Goal: Information Seeking & Learning: Learn about a topic

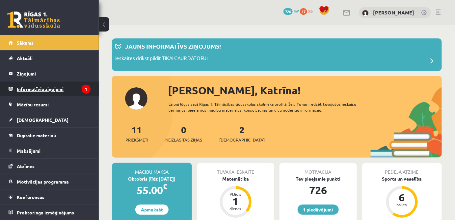
click at [80, 86] on legend "Informatīvie ziņojumi 1" at bounding box center [54, 89] width 74 height 15
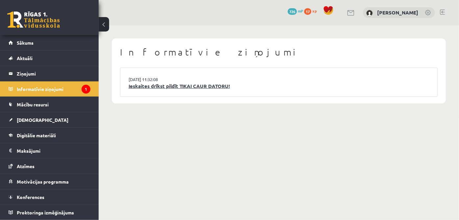
click at [221, 88] on link "Ieskaites drīkst pildīt TIKAI CAUR DATORU!" at bounding box center [279, 87] width 301 height 8
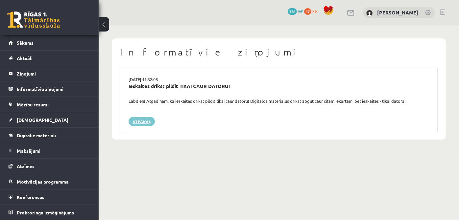
click at [148, 122] on link "Atpakaļ" at bounding box center [142, 121] width 26 height 9
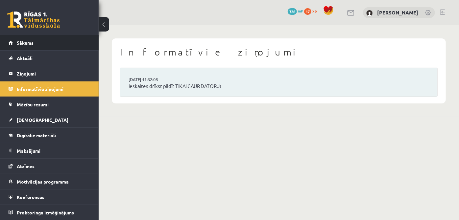
click at [63, 40] on link "Sākums" at bounding box center [50, 42] width 82 height 15
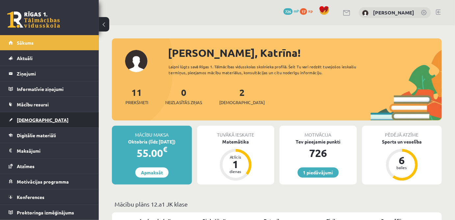
click at [55, 124] on link "[DEMOGRAPHIC_DATA]" at bounding box center [50, 120] width 82 height 15
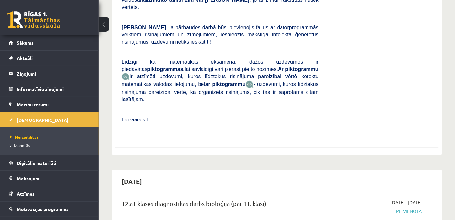
scroll to position [239, 0]
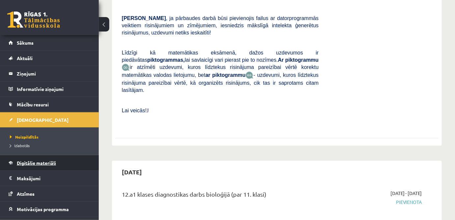
click at [48, 157] on link "Digitālie materiāli" at bounding box center [50, 163] width 82 height 15
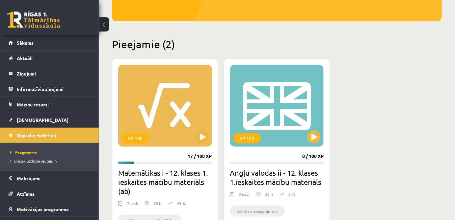
scroll to position [139, 0]
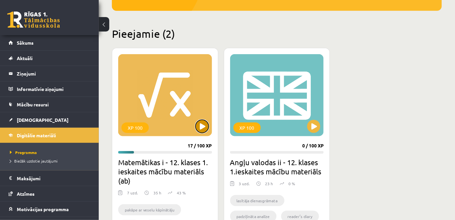
click at [195, 126] on button at bounding box center [201, 126] width 13 height 13
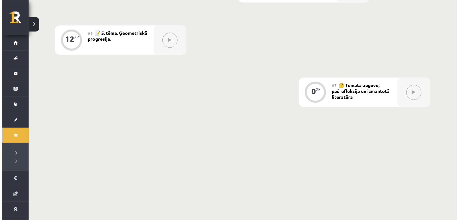
scroll to position [343, 0]
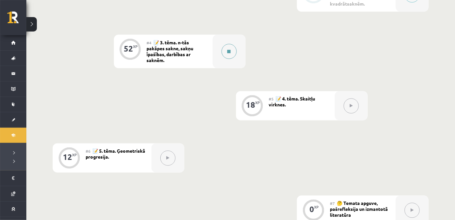
click at [232, 52] on button at bounding box center [228, 51] width 15 height 15
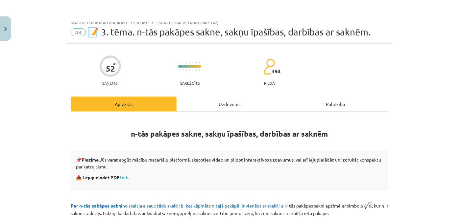
click at [241, 103] on div "Uzdevums" at bounding box center [230, 104] width 106 height 15
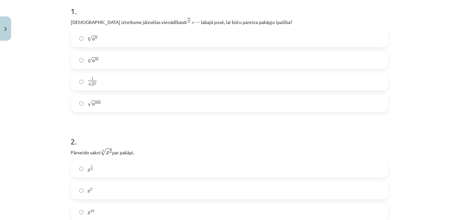
scroll to position [196, 0]
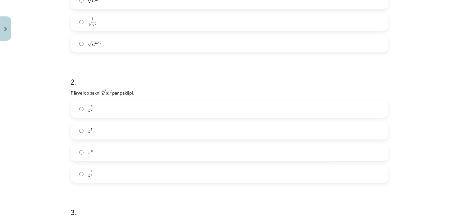
click at [97, 171] on label "x 2 5 x 2 5" at bounding box center [229, 174] width 316 height 16
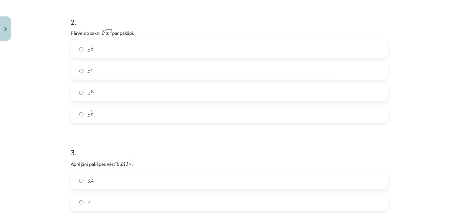
scroll to position [315, 0]
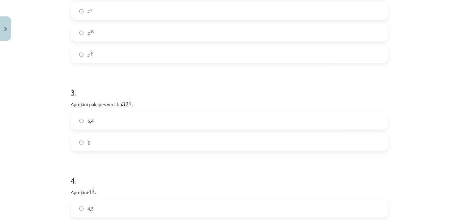
click at [125, 144] on label "2" at bounding box center [229, 143] width 316 height 16
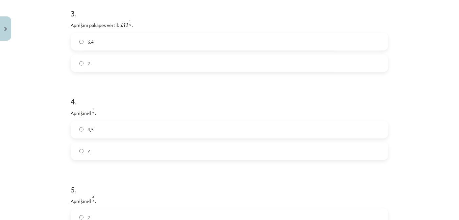
scroll to position [405, 0]
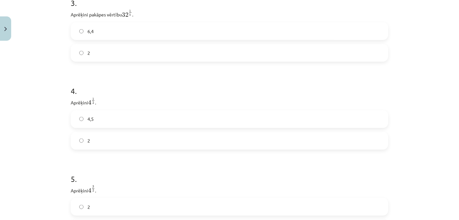
click at [105, 140] on label "2" at bounding box center [229, 141] width 316 height 16
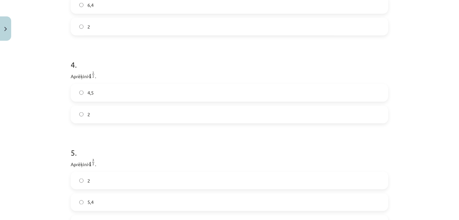
scroll to position [465, 0]
click at [103, 194] on label "8" at bounding box center [229, 191] width 316 height 16
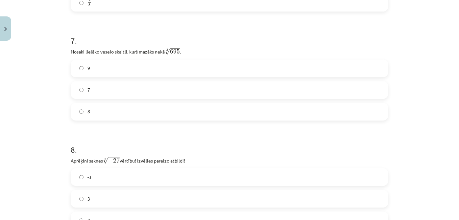
scroll to position [824, 0]
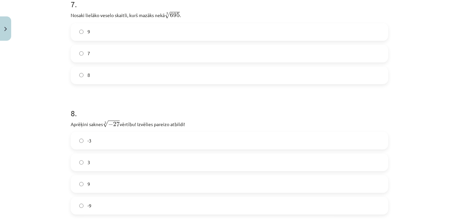
click at [114, 144] on label "-3" at bounding box center [229, 141] width 316 height 16
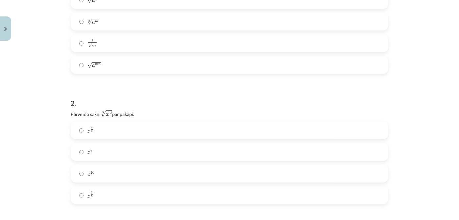
scroll to position [55, 0]
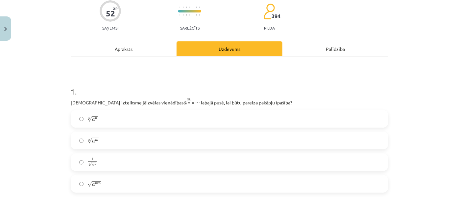
click at [101, 140] on label "n √ a m a m n" at bounding box center [229, 141] width 316 height 16
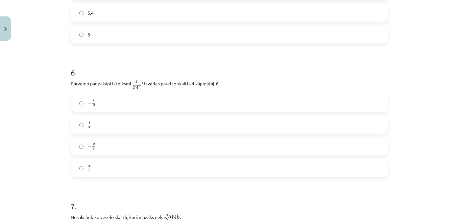
scroll to position [624, 0]
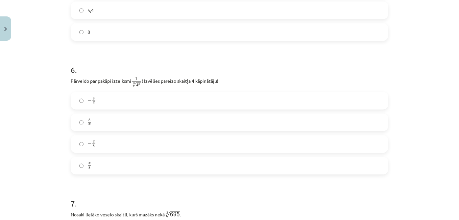
click at [113, 120] on label "8 x 8 x" at bounding box center [229, 122] width 316 height 16
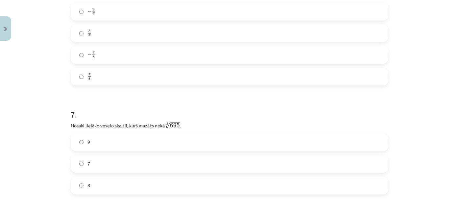
scroll to position [773, 0]
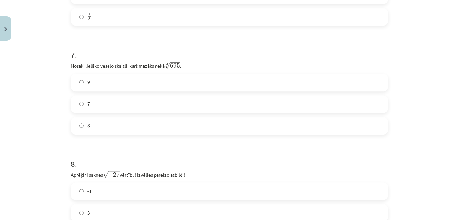
click at [124, 125] on label "8" at bounding box center [229, 126] width 316 height 16
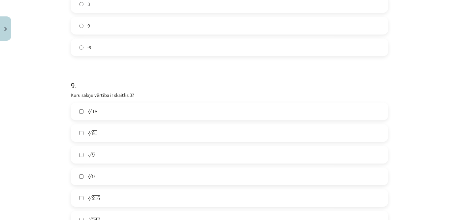
scroll to position [1042, 0]
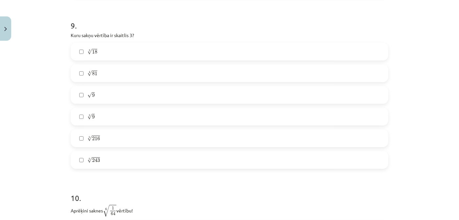
click at [103, 71] on label "4 √ 81 81 4" at bounding box center [229, 73] width 316 height 16
click at [96, 93] on label "√ 9 9" at bounding box center [229, 95] width 316 height 16
click at [101, 163] on label "5 √ 243 243 5" at bounding box center [229, 160] width 316 height 16
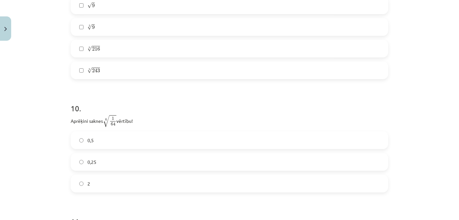
scroll to position [1162, 0]
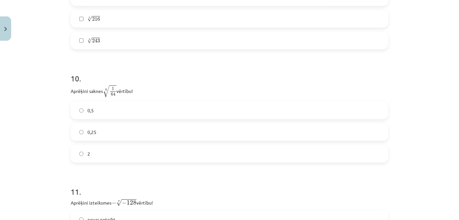
click at [120, 112] on label "0,5" at bounding box center [229, 110] width 316 height 16
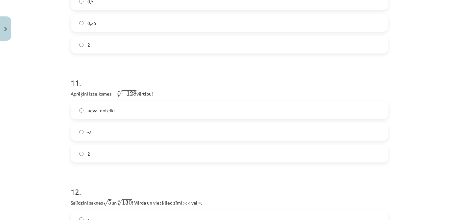
scroll to position [1282, 0]
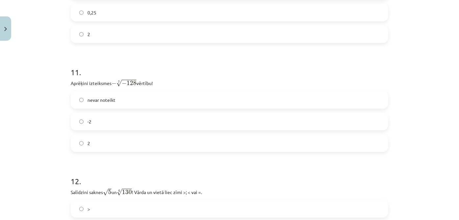
click at [149, 140] on label "2" at bounding box center [229, 143] width 316 height 16
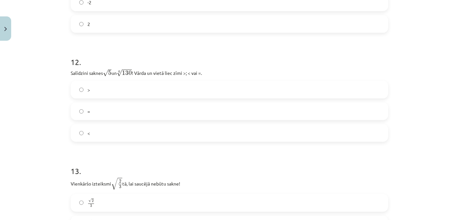
click at [107, 137] on label "<" at bounding box center [229, 133] width 316 height 16
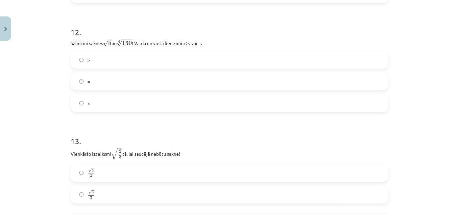
scroll to position [1491, 0]
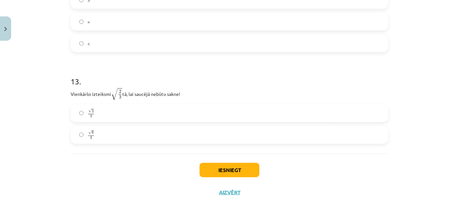
click at [83, 134] on label "√ 6 3 6 3" at bounding box center [229, 135] width 316 height 16
click at [240, 169] on button "Iesniegt" at bounding box center [230, 170] width 60 height 14
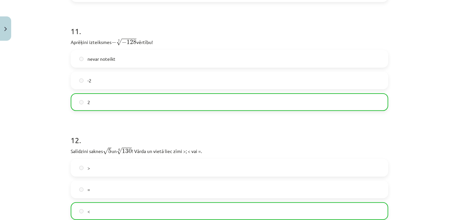
scroll to position [1511, 0]
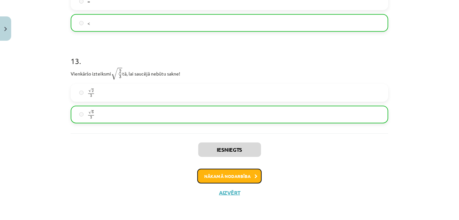
click at [249, 176] on button "Nākamā nodarbība" at bounding box center [229, 176] width 64 height 15
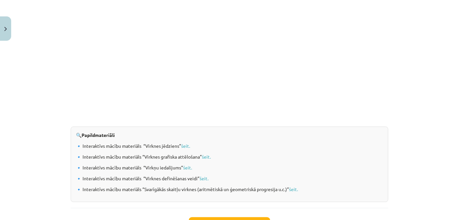
scroll to position [611, 0]
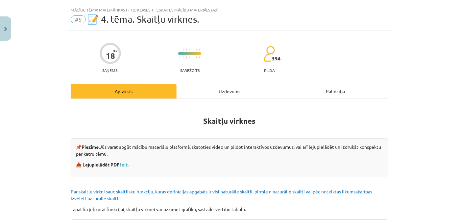
click at [220, 85] on div "Uzdevums" at bounding box center [230, 91] width 106 height 15
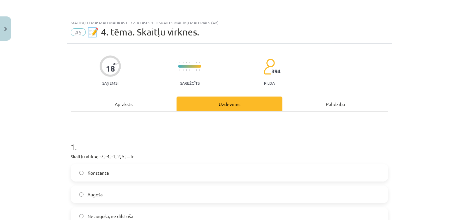
scroll to position [0, 0]
click at [148, 107] on div "Apraksts" at bounding box center [124, 104] width 106 height 15
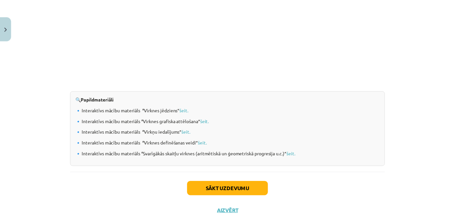
scroll to position [701, 0]
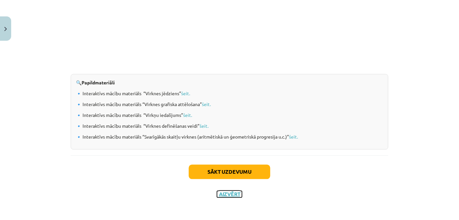
click at [232, 194] on button "Aizvērt" at bounding box center [229, 194] width 25 height 7
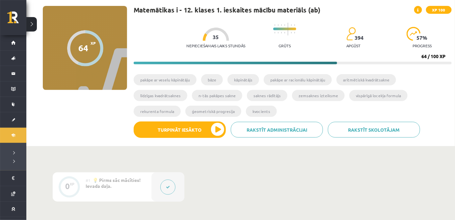
scroll to position [14, 0]
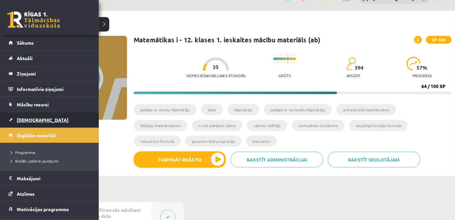
click at [31, 117] on span "[DEMOGRAPHIC_DATA]" at bounding box center [43, 120] width 52 height 6
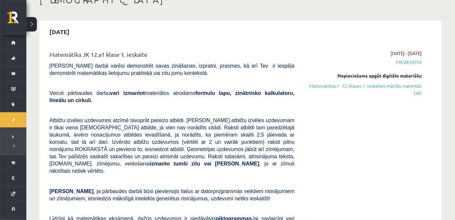
scroll to position [30, 0]
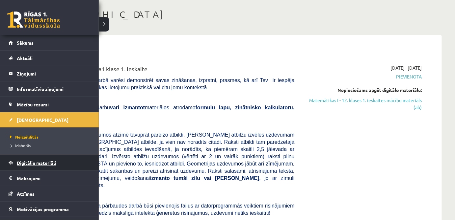
click at [28, 162] on span "Digitālie materiāli" at bounding box center [36, 163] width 39 height 6
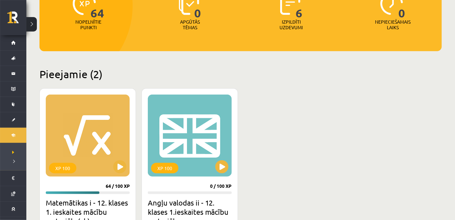
scroll to position [149, 0]
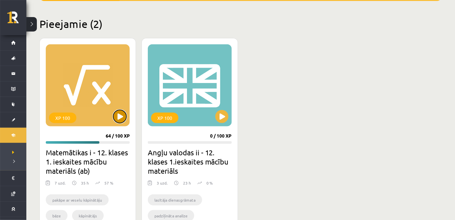
click at [119, 113] on button at bounding box center [119, 116] width 13 height 13
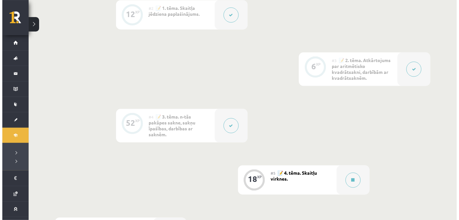
scroll to position [389, 0]
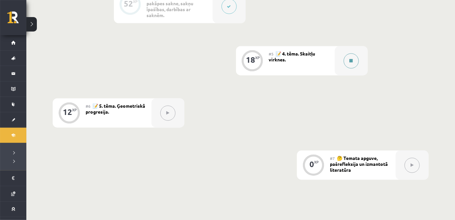
click at [358, 64] on div at bounding box center [351, 60] width 33 height 29
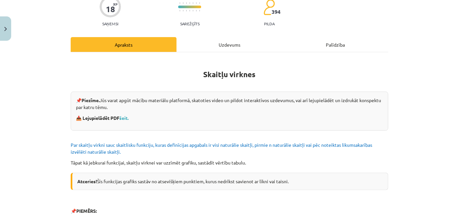
click at [225, 38] on div "Uzdevums" at bounding box center [230, 44] width 106 height 15
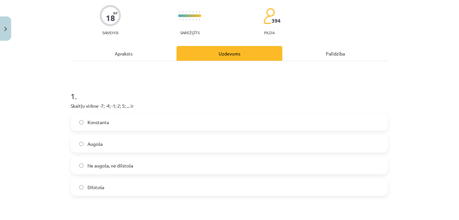
scroll to position [76, 0]
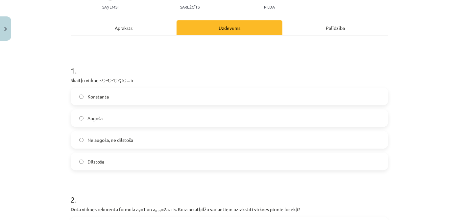
click at [117, 116] on label "Augoša" at bounding box center [229, 118] width 316 height 16
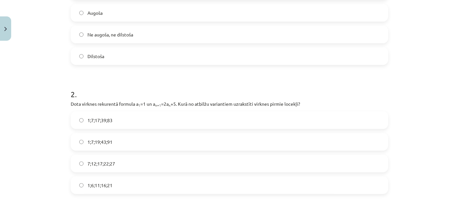
scroll to position [196, 0]
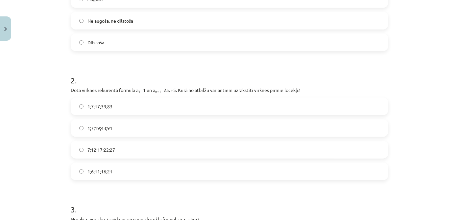
click at [109, 126] on span "1;7;19;43;91" at bounding box center [100, 128] width 25 height 7
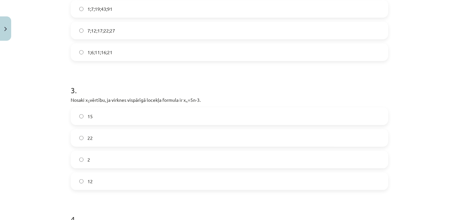
scroll to position [315, 0]
click at [120, 176] on label "12" at bounding box center [229, 181] width 316 height 16
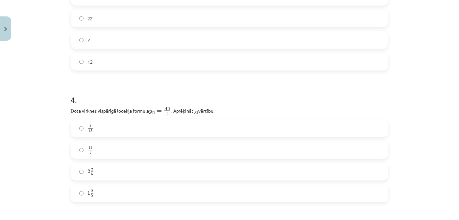
scroll to position [465, 0]
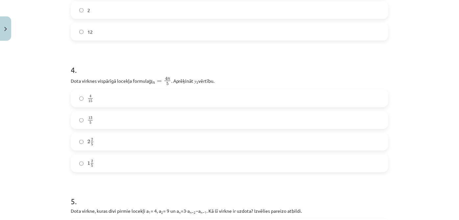
click at [331, 134] on label "2 2 5 2 2 5" at bounding box center [229, 142] width 316 height 16
click at [362, 143] on label "2 2 5 2 2 5" at bounding box center [229, 142] width 316 height 16
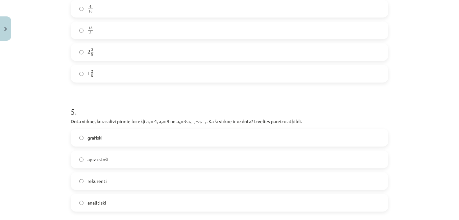
scroll to position [585, 0]
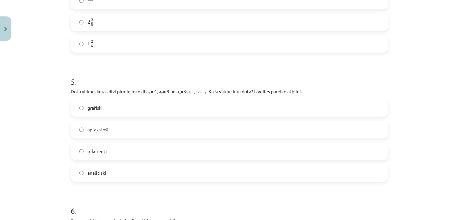
click at [324, 157] on label "rekurenti" at bounding box center [229, 151] width 316 height 16
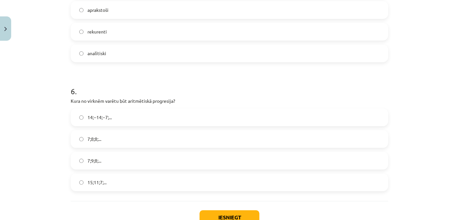
scroll to position [734, 0]
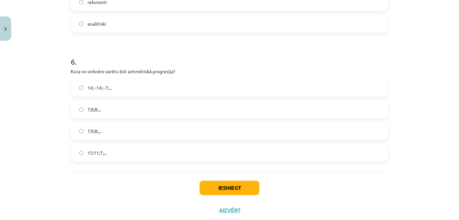
click at [105, 154] on label "15;11;7;..." at bounding box center [229, 153] width 316 height 16
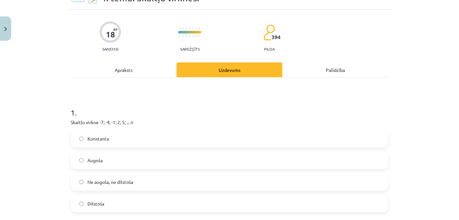
scroll to position [0, 0]
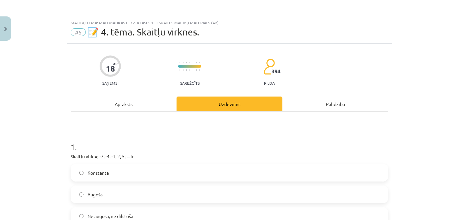
click at [149, 108] on div "Apraksts" at bounding box center [124, 104] width 106 height 15
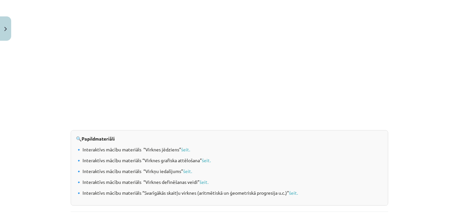
scroll to position [701, 0]
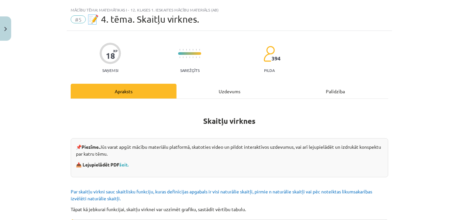
click at [221, 86] on div "Uzdevums" at bounding box center [230, 91] width 106 height 15
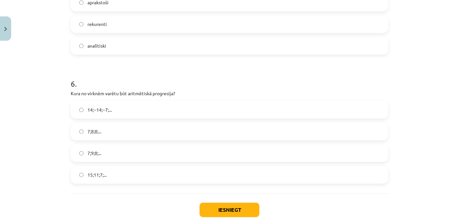
scroll to position [751, 0]
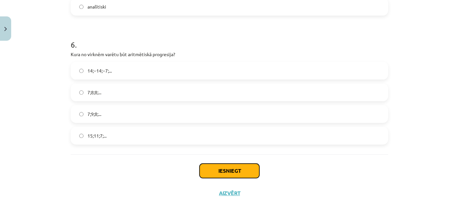
click at [236, 169] on button "Iesniegt" at bounding box center [230, 171] width 60 height 14
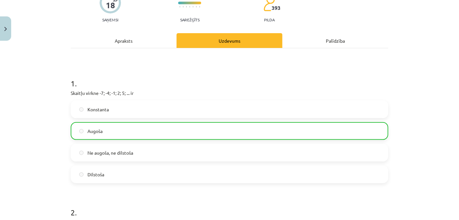
scroll to position [0, 0]
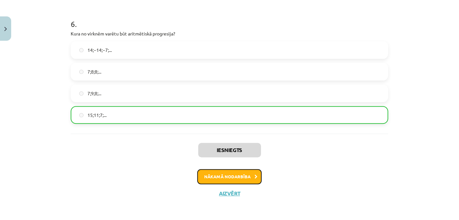
click at [232, 174] on button "Nākamā nodarbība" at bounding box center [229, 176] width 64 height 15
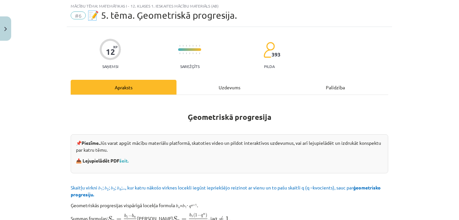
scroll to position [16, 0]
click at [213, 88] on div "Uzdevums" at bounding box center [230, 87] width 106 height 15
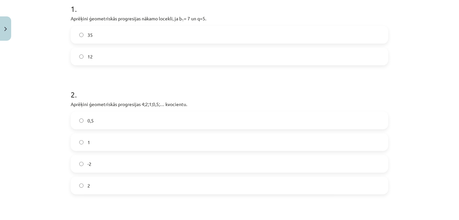
scroll to position [0, 0]
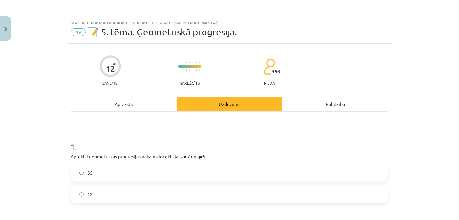
click at [143, 109] on div "Apraksts" at bounding box center [124, 104] width 106 height 15
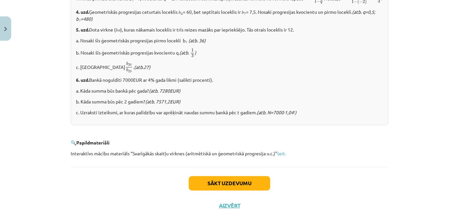
scroll to position [845, 0]
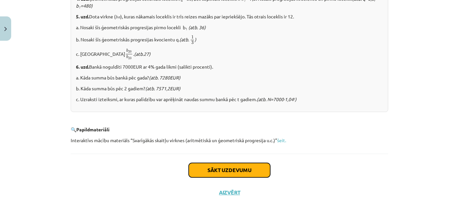
click at [251, 166] on button "Sākt uzdevumu" at bounding box center [230, 170] width 82 height 14
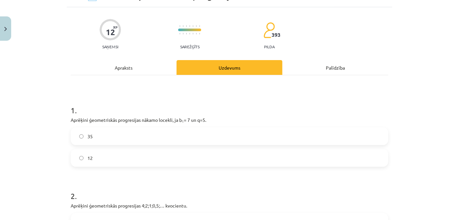
scroll to position [46, 0]
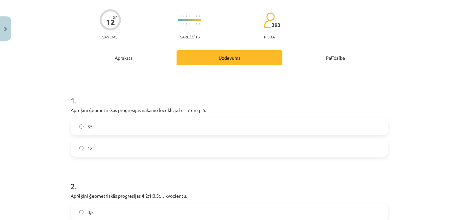
click at [255, 129] on label "35" at bounding box center [229, 126] width 316 height 16
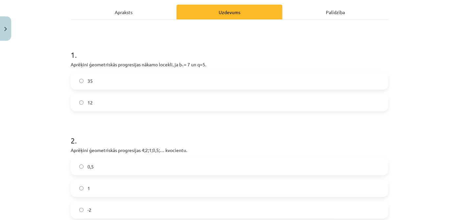
scroll to position [136, 0]
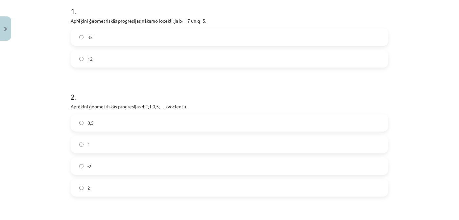
click at [114, 122] on label "0,5" at bounding box center [229, 123] width 316 height 16
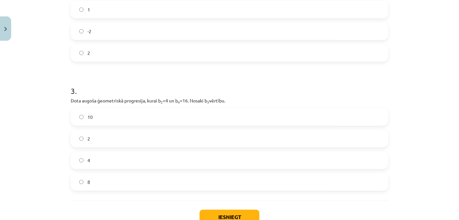
scroll to position [286, 0]
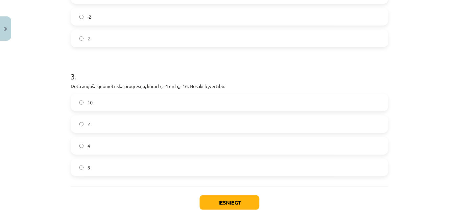
click at [134, 120] on label "2" at bounding box center [229, 124] width 316 height 16
click at [135, 171] on label "8" at bounding box center [229, 168] width 316 height 16
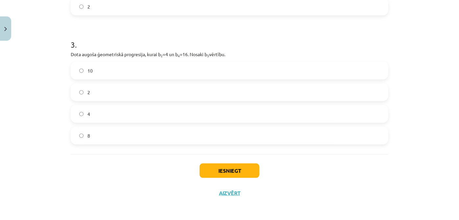
scroll to position [317, 0]
click at [235, 170] on button "Iesniegt" at bounding box center [230, 171] width 60 height 14
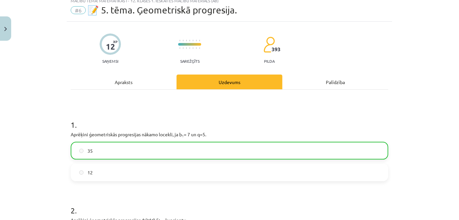
scroll to position [0, 0]
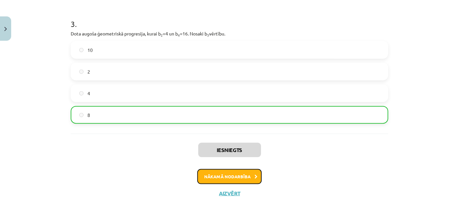
click at [245, 180] on button "Nākamā nodarbība" at bounding box center [229, 176] width 64 height 15
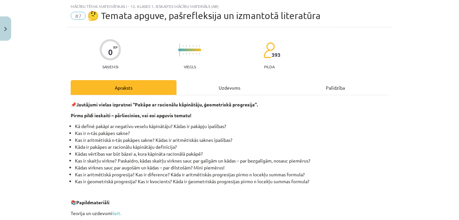
scroll to position [16, 0]
click at [222, 82] on div "Uzdevums" at bounding box center [230, 87] width 106 height 15
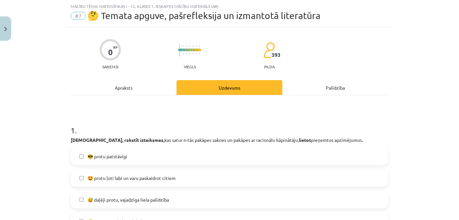
click at [144, 88] on div "Apraksts" at bounding box center [124, 87] width 106 height 15
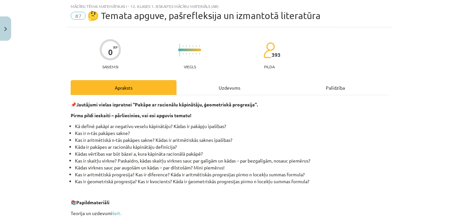
scroll to position [76, 0]
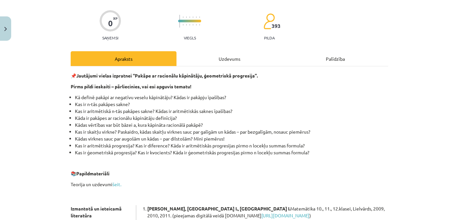
click at [211, 63] on div "Uzdevums" at bounding box center [230, 58] width 106 height 15
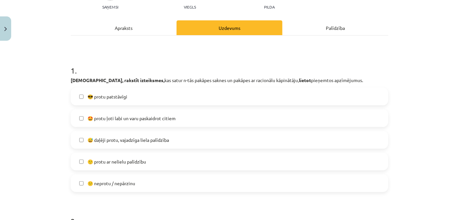
click at [142, 141] on span "😅 daļēji protu, vajadzīga liela palīdzība" at bounding box center [129, 140] width 82 height 7
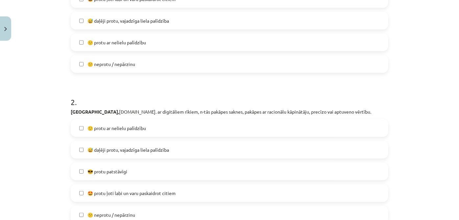
scroll to position [226, 0]
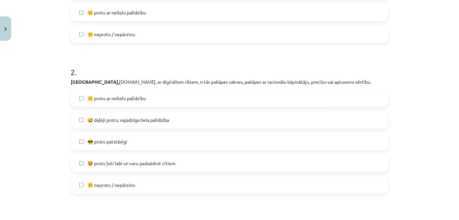
click at [135, 124] on label "😅 daļēji protu, vajadzīga liela palīdzība" at bounding box center [229, 120] width 316 height 16
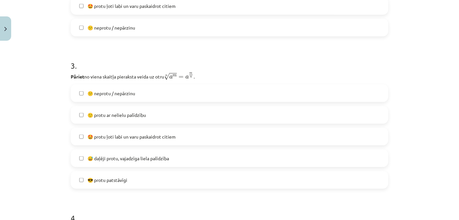
scroll to position [405, 0]
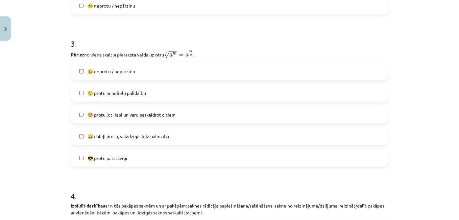
click at [142, 140] on label "😅 daļēji protu, vajadzīga liela palīdzība" at bounding box center [229, 136] width 316 height 16
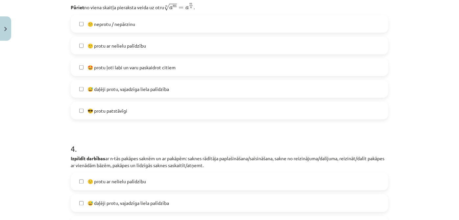
scroll to position [495, 0]
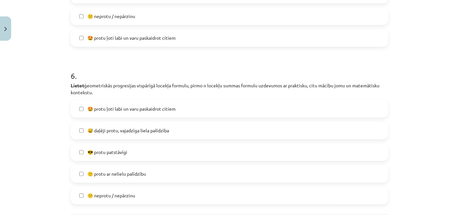
click at [119, 124] on label "😅 daļēji protu, vajadzīga liela palīdzība" at bounding box center [229, 130] width 316 height 16
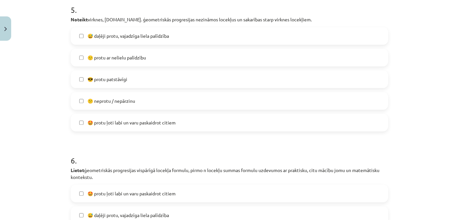
scroll to position [715, 0]
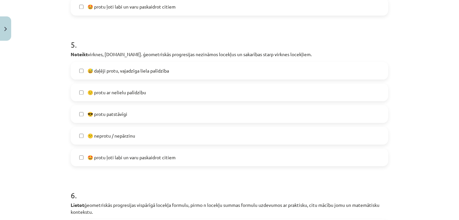
click at [116, 67] on span "😅 daļēji protu, vajadzīga liela palīdzība" at bounding box center [129, 70] width 82 height 7
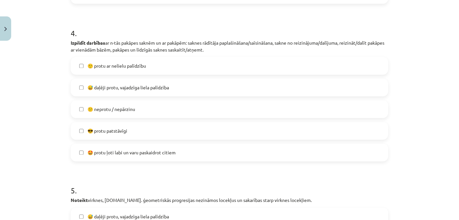
scroll to position [565, 0]
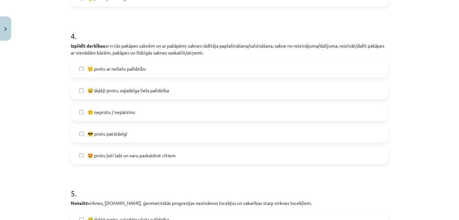
click at [121, 93] on span "😅 daļēji protu, vajadzīga liela palīdzība" at bounding box center [129, 91] width 82 height 7
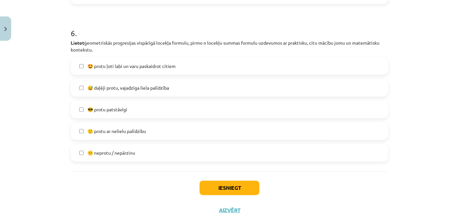
scroll to position [894, 0]
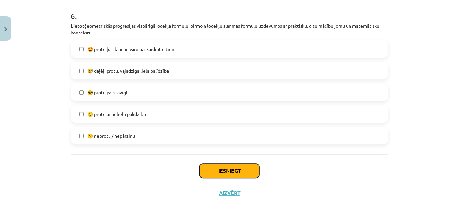
click at [223, 172] on button "Iesniegt" at bounding box center [230, 171] width 60 height 14
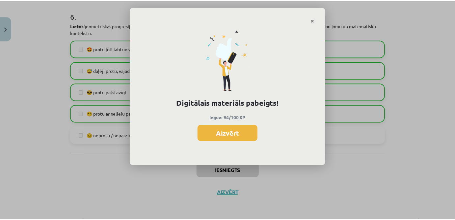
scroll to position [388, 0]
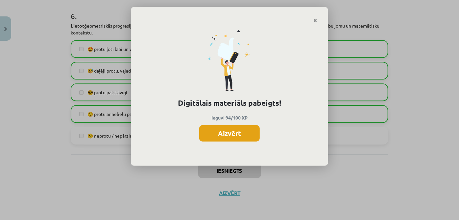
click at [251, 136] on button "Aizvērt" at bounding box center [229, 133] width 61 height 16
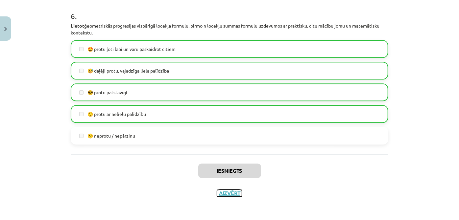
click at [233, 190] on button "Aizvērt" at bounding box center [229, 193] width 25 height 7
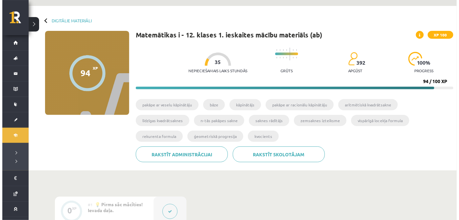
scroll to position [0, 0]
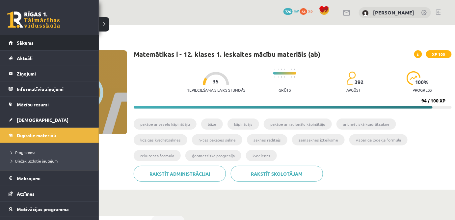
click at [23, 46] on link "Sākums" at bounding box center [50, 42] width 82 height 15
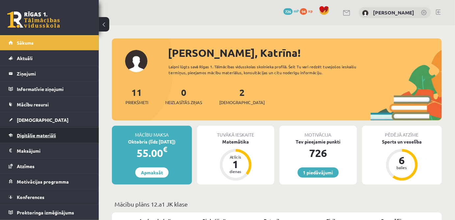
click at [41, 137] on span "Digitālie materiāli" at bounding box center [36, 136] width 39 height 6
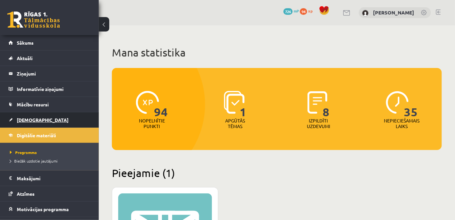
click at [32, 121] on span "[DEMOGRAPHIC_DATA]" at bounding box center [43, 120] width 52 height 6
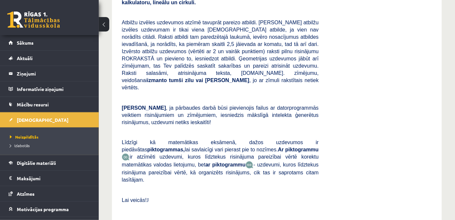
scroll to position [30, 0]
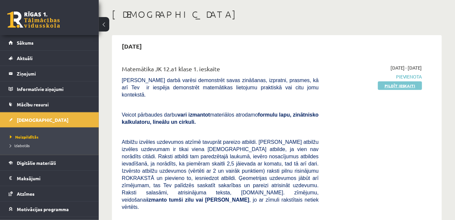
drag, startPoint x: 410, startPoint y: 86, endPoint x: 285, endPoint y: 32, distance: 136.1
click at [409, 86] on link "Pildīt ieskaiti" at bounding box center [400, 86] width 44 height 9
